Goal: Task Accomplishment & Management: Manage account settings

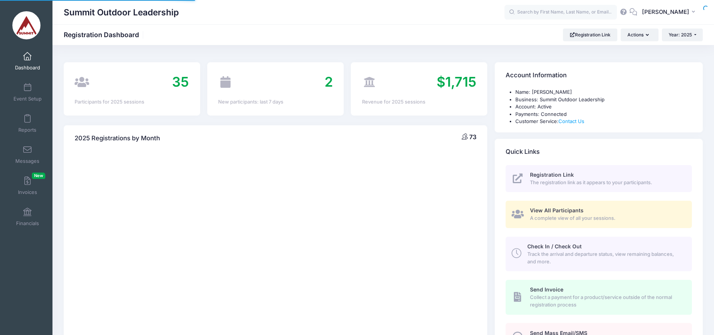
select select
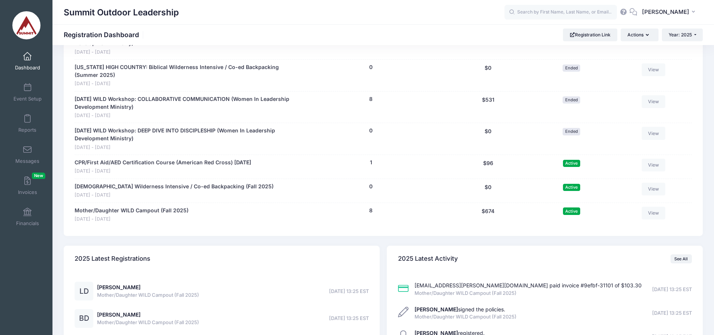
scroll to position [600, 0]
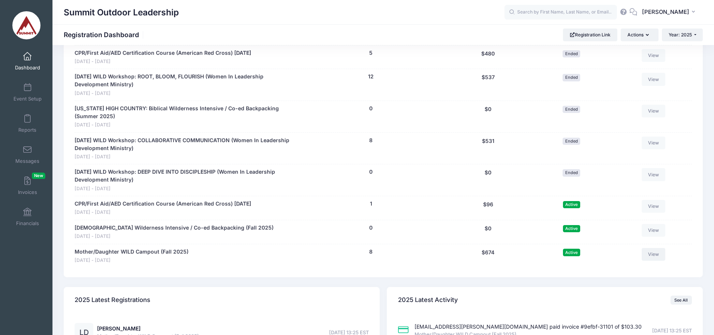
click at [655, 248] on link "View" at bounding box center [654, 254] width 24 height 13
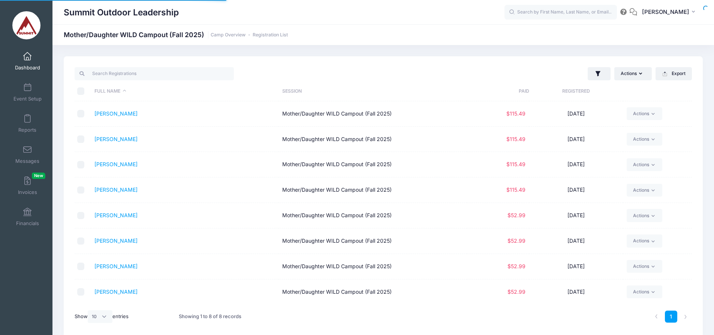
select select "10"
click at [632, 75] on button "Actions" at bounding box center [632, 73] width 37 height 13
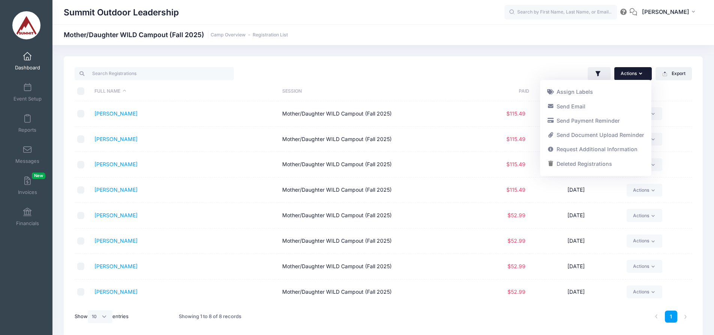
click at [464, 75] on div "Actions Assign Labels Send Email Send Payment Reminder Send Document Upload Rem…" at bounding box center [539, 73] width 312 height 15
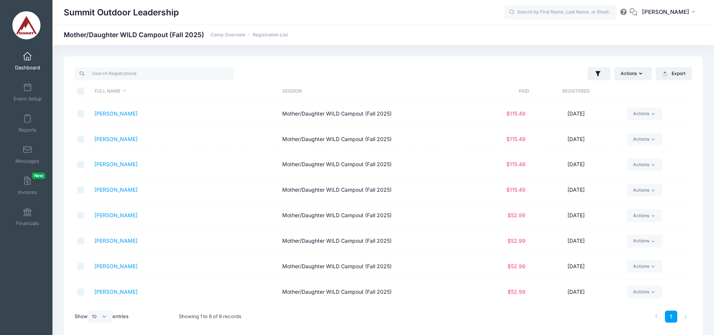
click at [27, 58] on span at bounding box center [27, 56] width 0 height 8
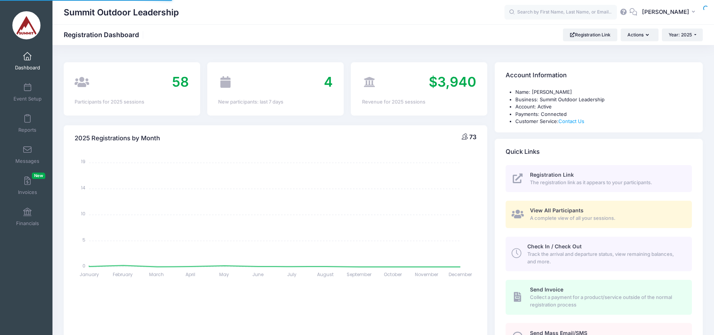
select select
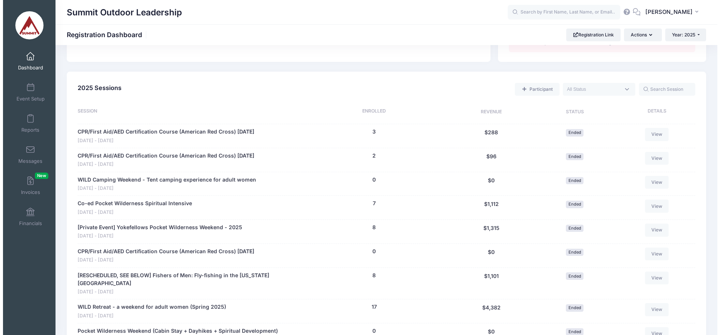
scroll to position [300, 0]
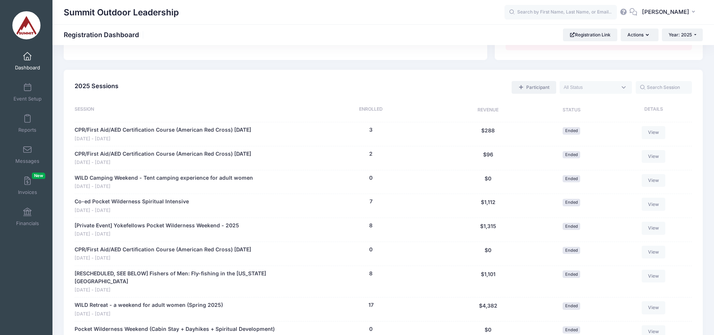
click at [543, 88] on link "Participant" at bounding box center [534, 87] width 44 height 13
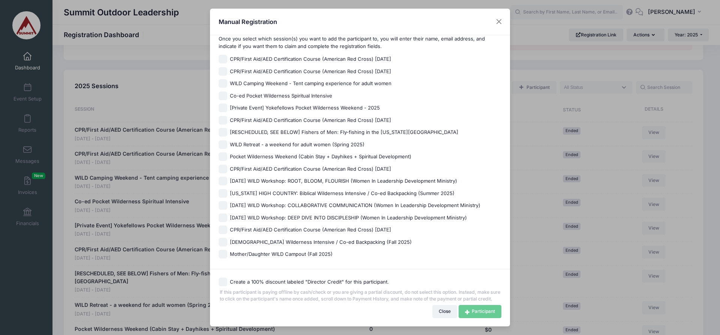
scroll to position [31, 0]
click at [224, 248] on input "Mother/Daughter WILD Campout (Fall 2025)" at bounding box center [222, 252] width 9 height 9
checkbox input "true"
click at [477, 309] on link "Participant" at bounding box center [479, 311] width 43 height 13
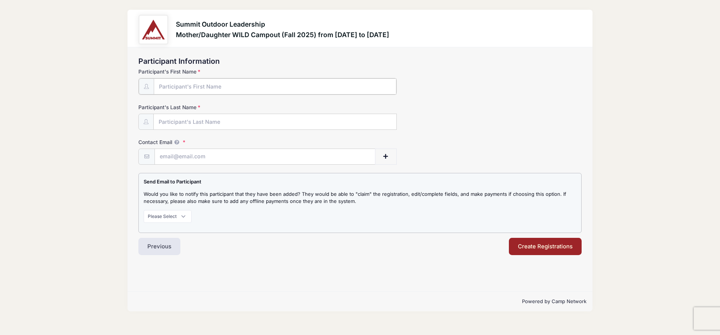
click at [214, 85] on input "Participant's First Name" at bounding box center [275, 86] width 242 height 16
type input "[PERSON_NAME]"
type input "[EMAIL_ADDRESS][DOMAIN_NAME]"
click at [187, 213] on select "Please Select Don't Notify Notify" at bounding box center [168, 215] width 48 height 13
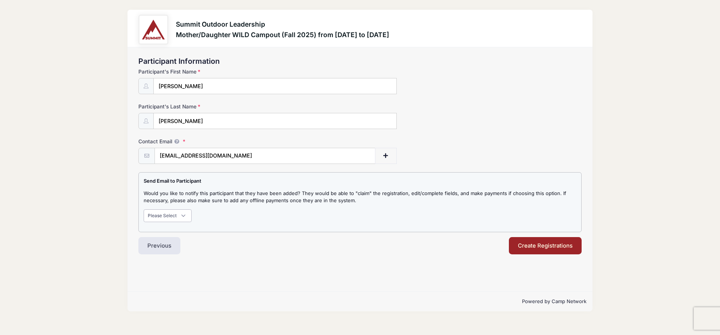
select select "1"
click at [144, 209] on select "Please Select Don't Notify Notify" at bounding box center [168, 215] width 48 height 13
click at [546, 247] on button "Create Registrations" at bounding box center [545, 245] width 73 height 17
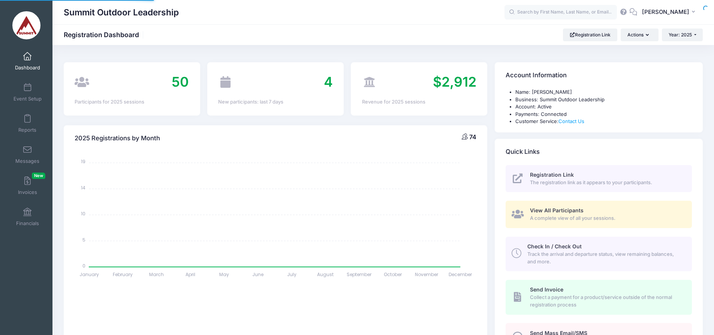
select select
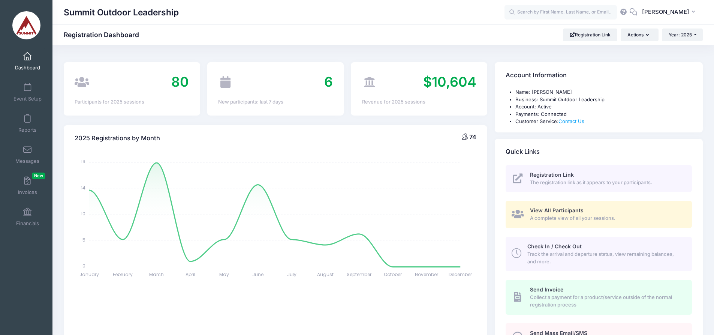
click at [0, 334] on nordpass-portal at bounding box center [0, 335] width 0 height 0
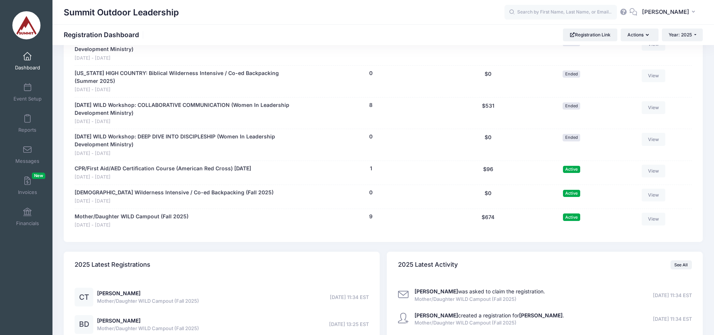
scroll to position [675, 0]
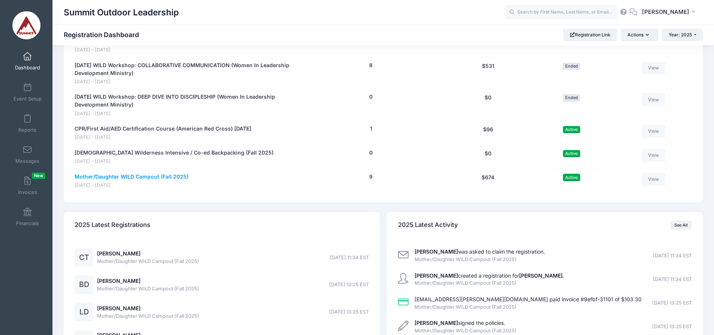
click at [165, 173] on link "Mother/Daughter WILD Campout (Fall 2025)" at bounding box center [132, 177] width 114 height 8
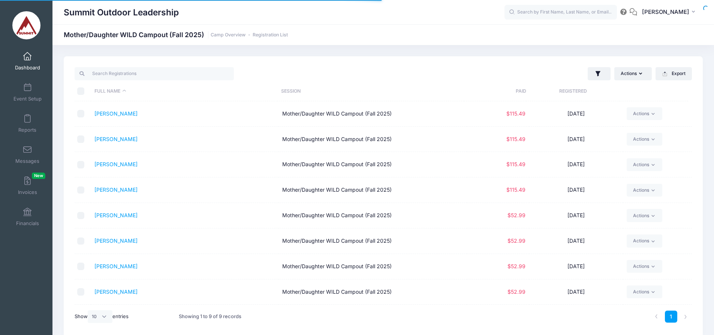
select select "10"
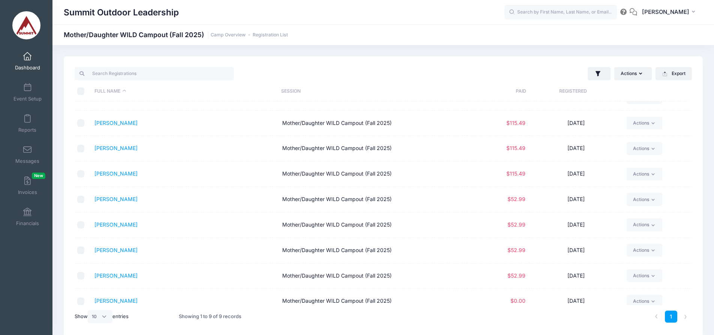
scroll to position [25, 0]
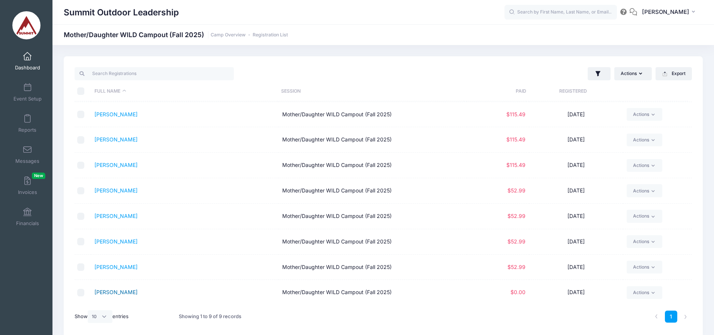
click at [121, 291] on link "Turner, Claire" at bounding box center [115, 292] width 43 height 6
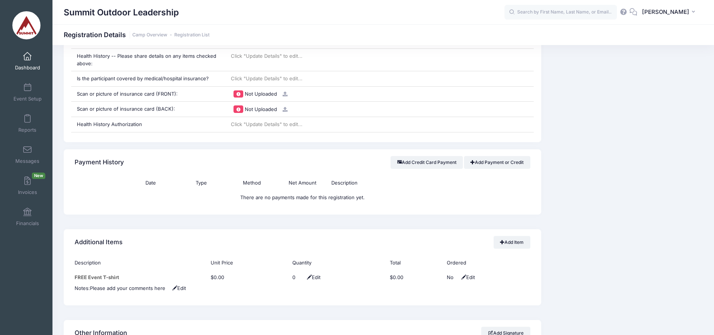
scroll to position [731, 0]
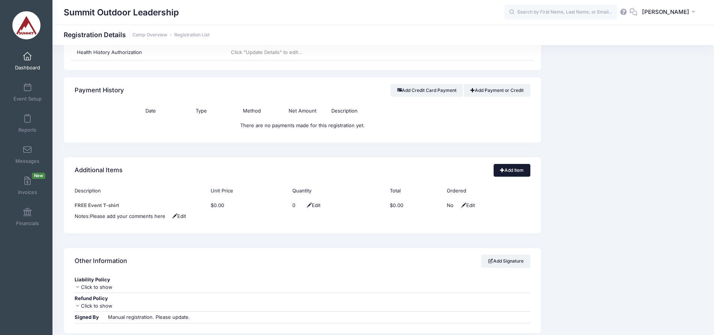
click at [510, 164] on link "Add Item" at bounding box center [512, 170] width 37 height 13
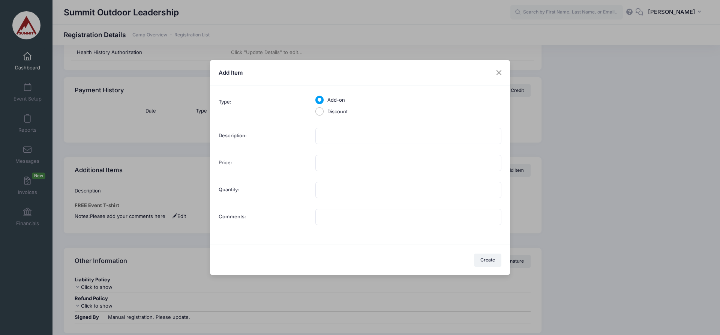
click at [325, 110] on div "Discount" at bounding box center [408, 112] width 186 height 8
click at [322, 109] on input "Discount" at bounding box center [319, 111] width 9 height 9
radio input "true"
type input "1"
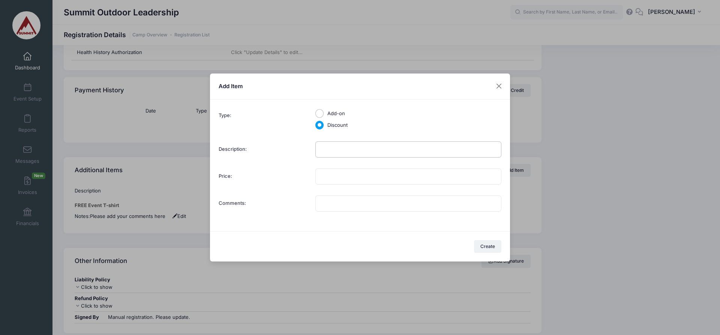
click at [340, 156] on input "Description:" at bounding box center [408, 149] width 186 height 16
type input "SUMMIT STAFF"
click at [345, 177] on input "Price:" at bounding box center [408, 176] width 186 height 16
type input "175.00"
click at [353, 207] on input "Comments:" at bounding box center [408, 203] width 186 height 16
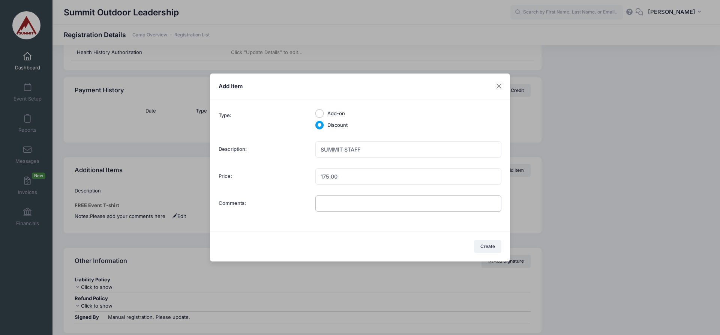
click at [353, 207] on input "Comments:" at bounding box center [408, 203] width 186 height 16
type input "SUMMIT STAFF"
click at [488, 246] on button "Create" at bounding box center [488, 246] width 28 height 13
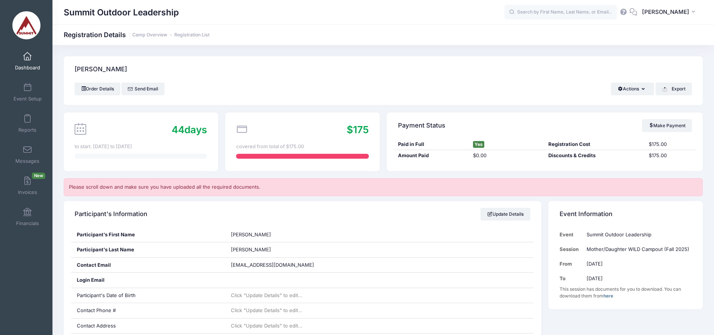
click at [27, 56] on span at bounding box center [27, 56] width 0 height 8
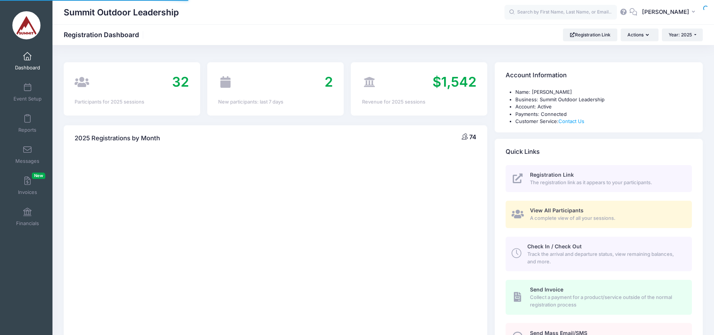
select select
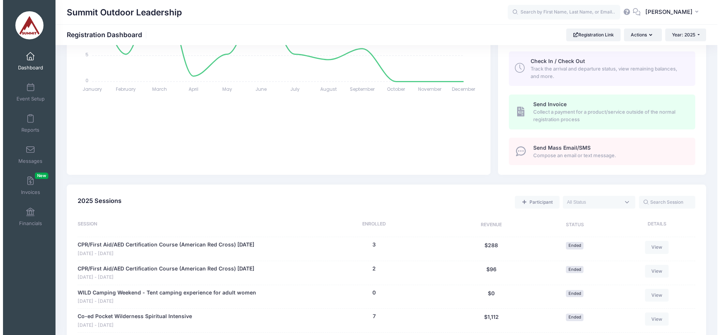
scroll to position [225, 0]
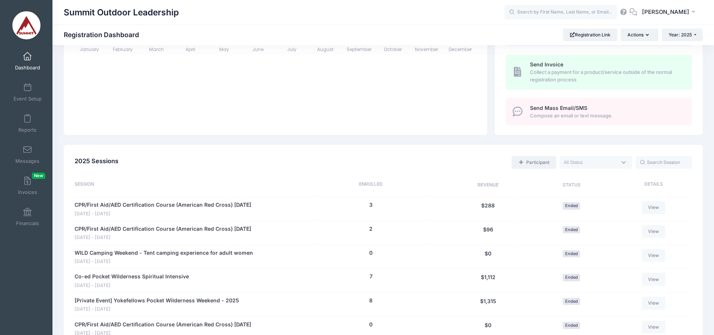
click at [535, 165] on link "Participant" at bounding box center [534, 162] width 44 height 13
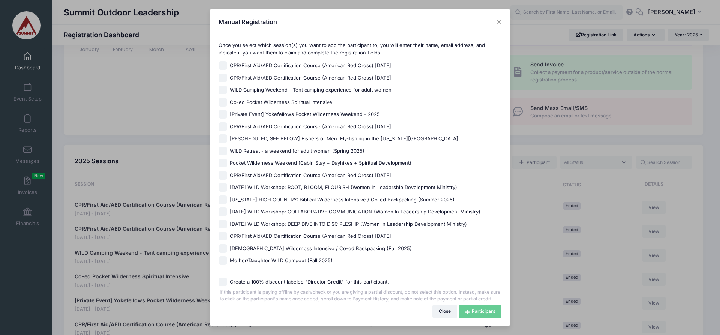
scroll to position [31, 0]
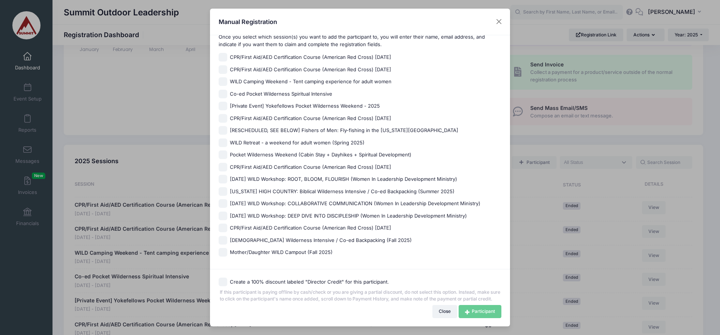
click at [226, 248] on input "Mother/Daughter WILD Campout (Fall 2025)" at bounding box center [222, 252] width 9 height 9
checkbox input "true"
click at [489, 315] on link "Participant" at bounding box center [479, 311] width 43 height 13
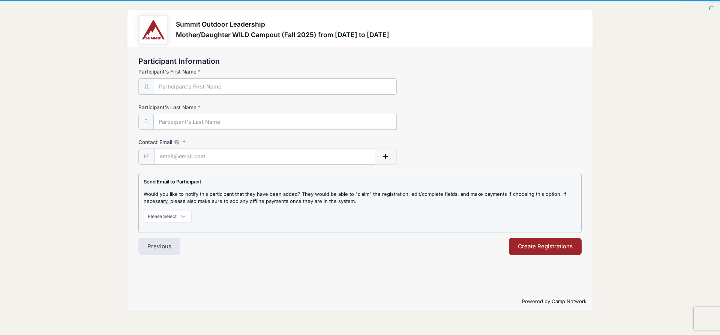
click at [226, 84] on input "Participant's First Name" at bounding box center [275, 86] width 242 height 16
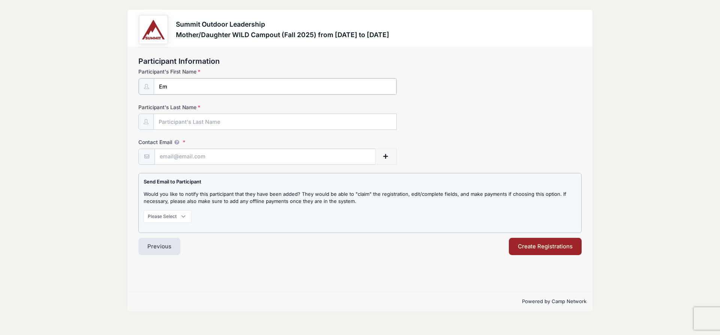
type input "E"
type input "R"
type input "[PERSON_NAME]"
type input "[EMAIL_ADDRESS][DOMAIN_NAME]"
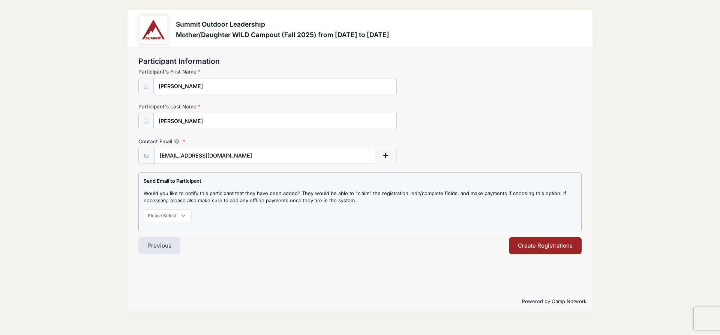
click at [395, 217] on p "Please Select Don't Notify Notify" at bounding box center [360, 215] width 432 height 13
click at [531, 247] on button "Create Registrations" at bounding box center [545, 245] width 73 height 17
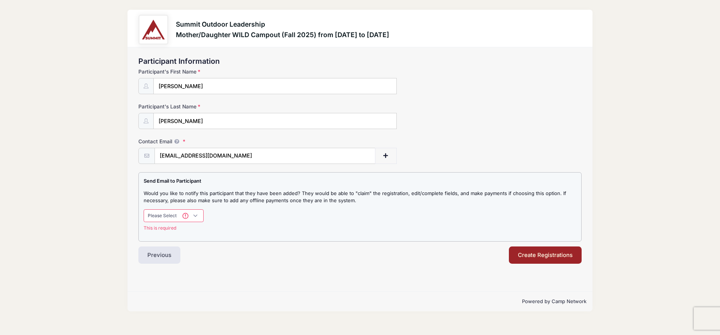
click at [0, 334] on nordpass-portal at bounding box center [0, 335] width 0 height 0
click at [189, 214] on select "Please Select Don't Notify Notify" at bounding box center [174, 215] width 60 height 13
select select "0"
click at [144, 209] on select "Please Select Don't Notify Notify" at bounding box center [174, 215] width 60 height 13
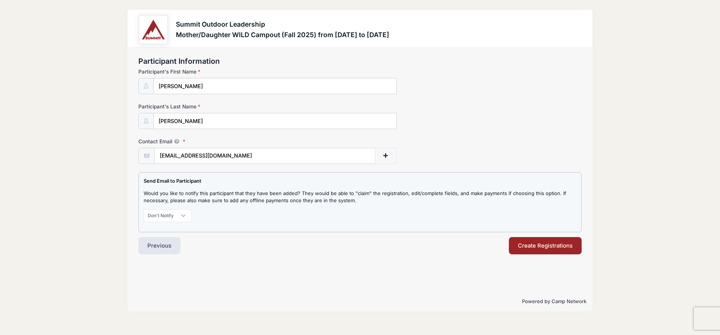
drag, startPoint x: 347, startPoint y: 224, endPoint x: 362, endPoint y: 224, distance: 15.0
click at [348, 224] on div "Send Email to Participant Would you like to notify this participant that they h…" at bounding box center [359, 202] width 443 height 60
click at [562, 242] on button "Create Registrations" at bounding box center [545, 245] width 73 height 17
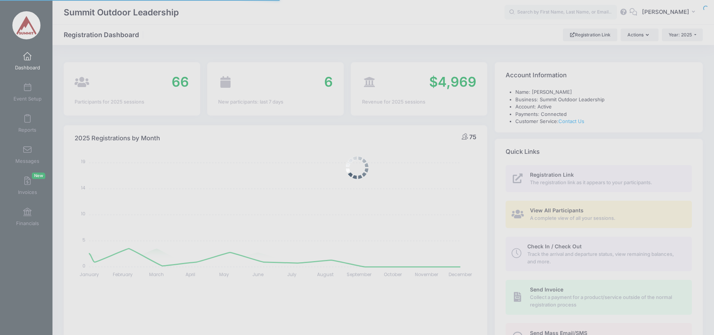
select select
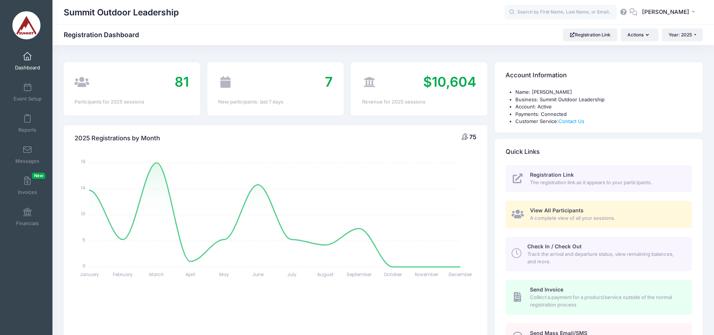
click at [0, 334] on nordpass-portal at bounding box center [0, 335] width 0 height 0
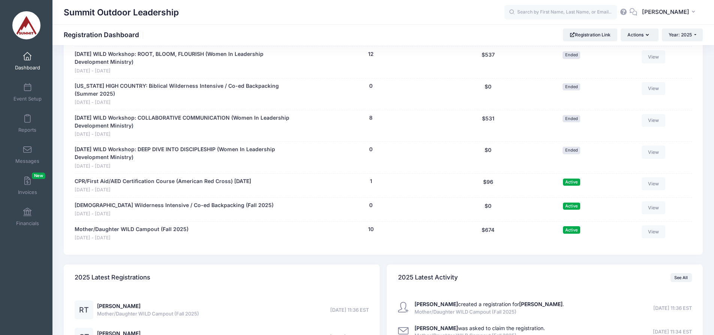
scroll to position [614, 0]
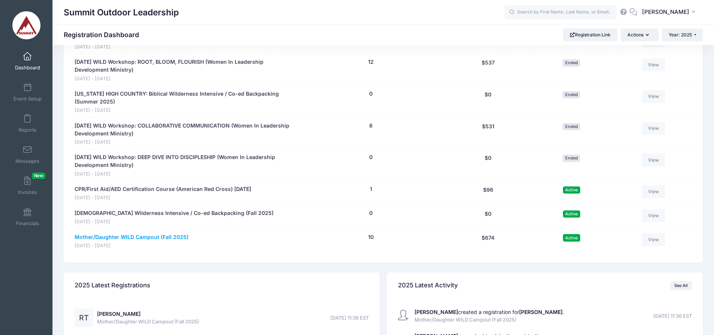
click at [159, 233] on link "Mother/Daughter WILD Campout (Fall 2025)" at bounding box center [132, 237] width 114 height 8
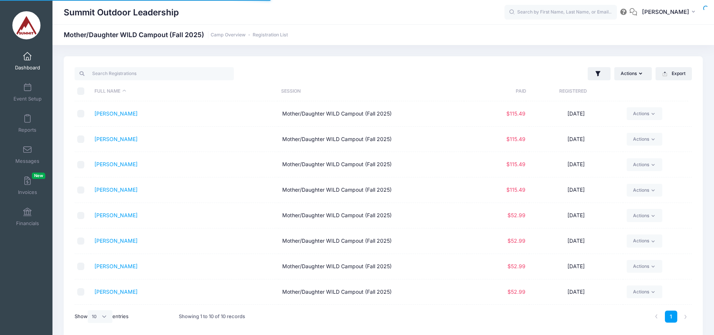
select select "10"
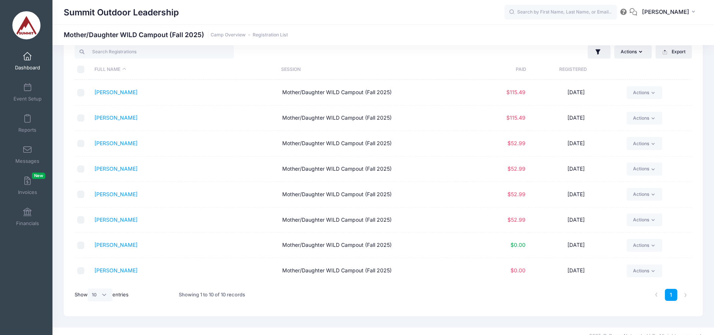
scroll to position [31, 0]
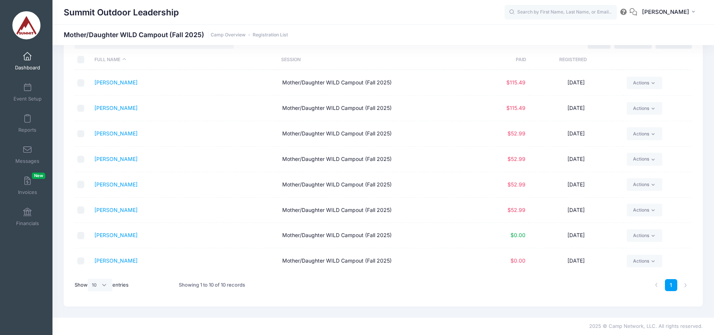
click at [114, 264] on td "[PERSON_NAME]" at bounding box center [185, 260] width 188 height 25
click at [114, 261] on link "Turner, Riley" at bounding box center [115, 260] width 43 height 6
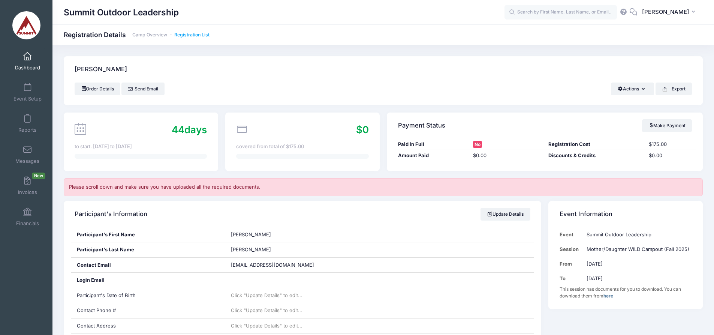
click at [187, 34] on link "Registration List" at bounding box center [191, 35] width 35 height 6
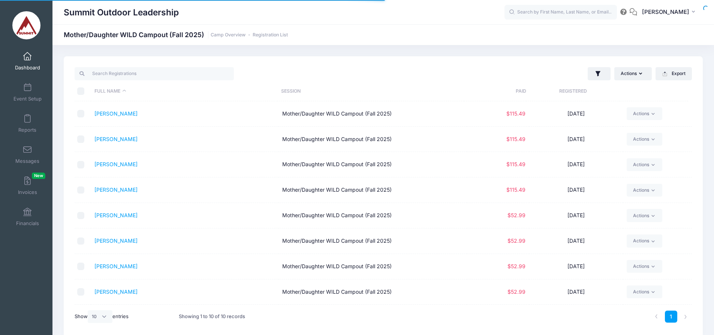
select select "10"
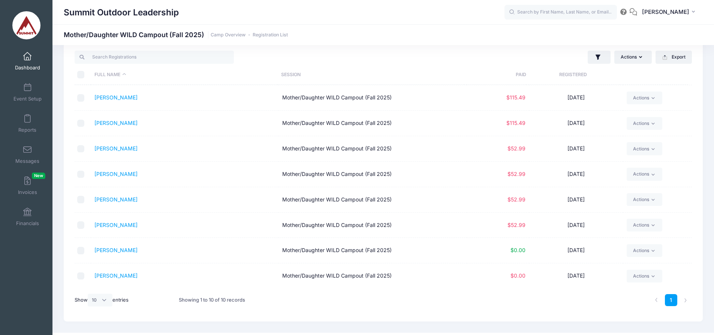
scroll to position [31, 0]
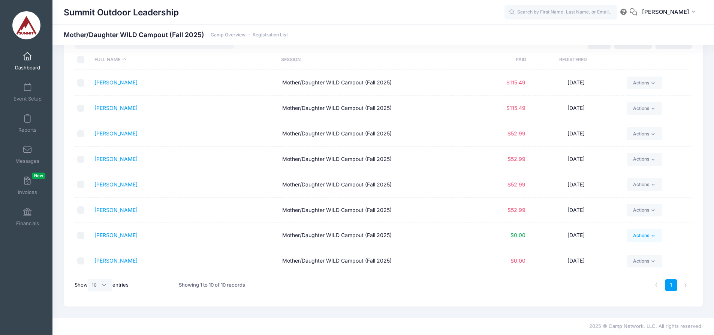
click at [639, 236] on link "Actions" at bounding box center [645, 235] width 36 height 13
click at [594, 215] on link "Delete" at bounding box center [612, 217] width 87 height 14
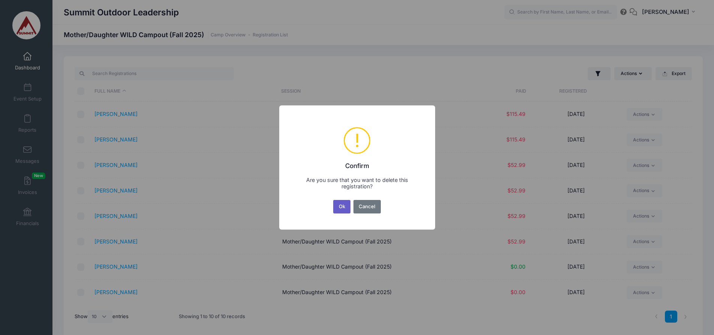
click at [337, 204] on button "Ok" at bounding box center [341, 206] width 17 height 13
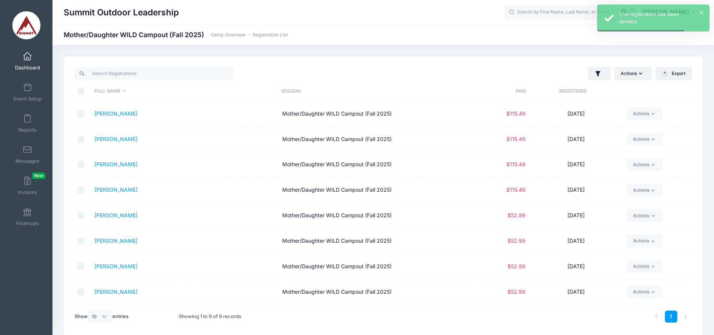
scroll to position [25, 0]
click at [644, 293] on link "Actions" at bounding box center [645, 292] width 36 height 13
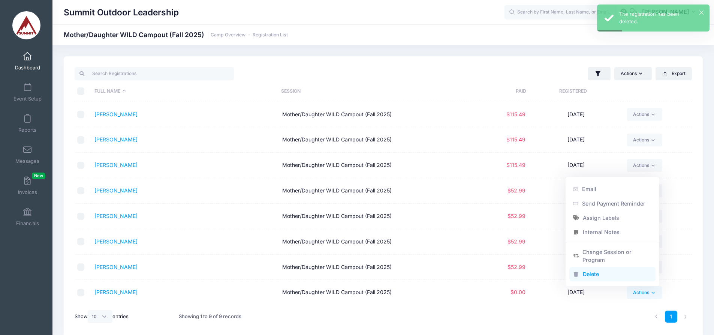
click at [581, 272] on link "Delete" at bounding box center [612, 274] width 87 height 14
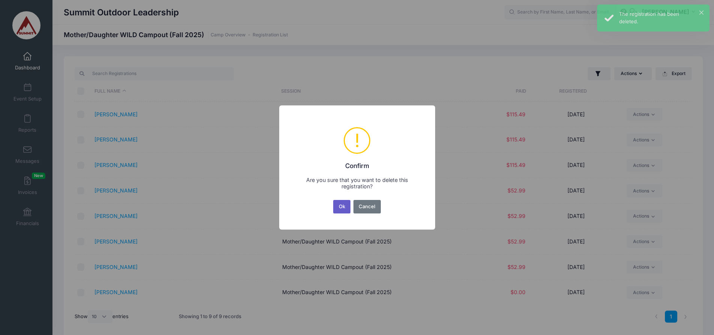
click at [342, 205] on button "Ok" at bounding box center [341, 206] width 17 height 13
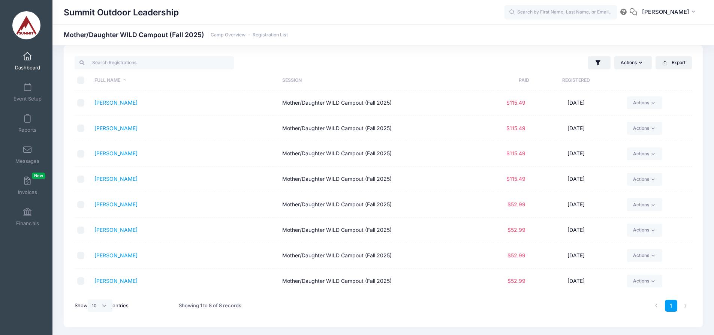
scroll to position [0, 0]
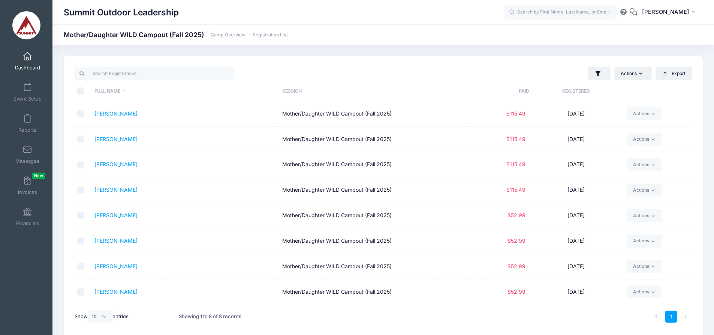
click at [19, 57] on link "Dashboard" at bounding box center [28, 61] width 36 height 26
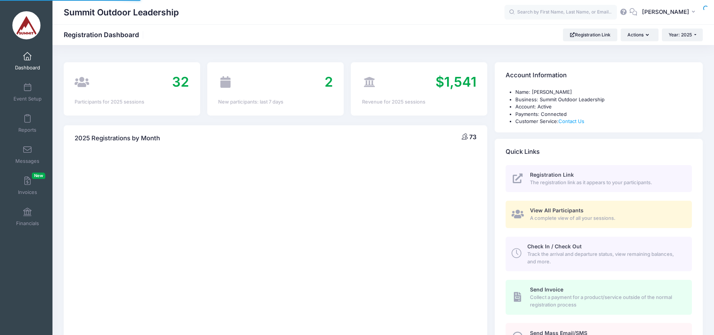
select select
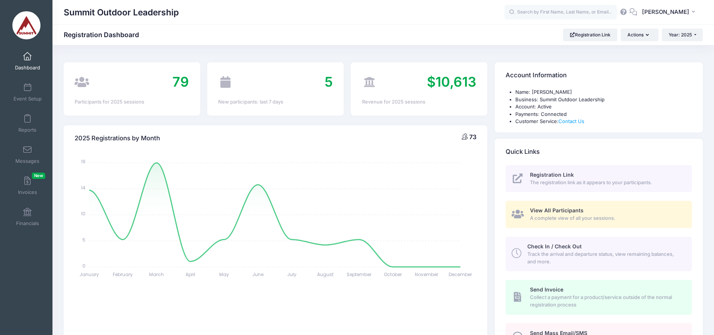
click at [309, 118] on div "2025 Registrations by Month 73 January January February February March March Ap…" at bounding box center [275, 237] width 431 height 245
click at [283, 121] on div "2025 Registrations by Month 73 January January February February March March Ap…" at bounding box center [275, 237] width 431 height 245
